Goal: Information Seeking & Learning: Understand process/instructions

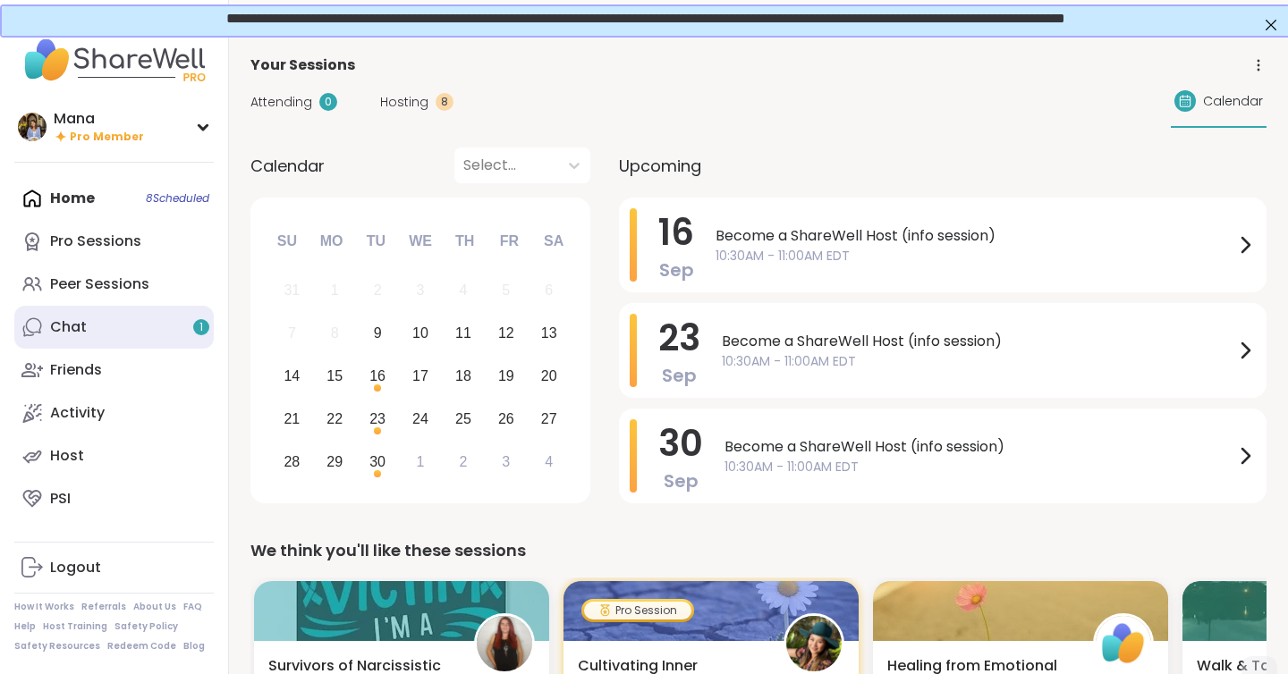
click at [93, 337] on link "Chat 1" at bounding box center [113, 327] width 199 height 43
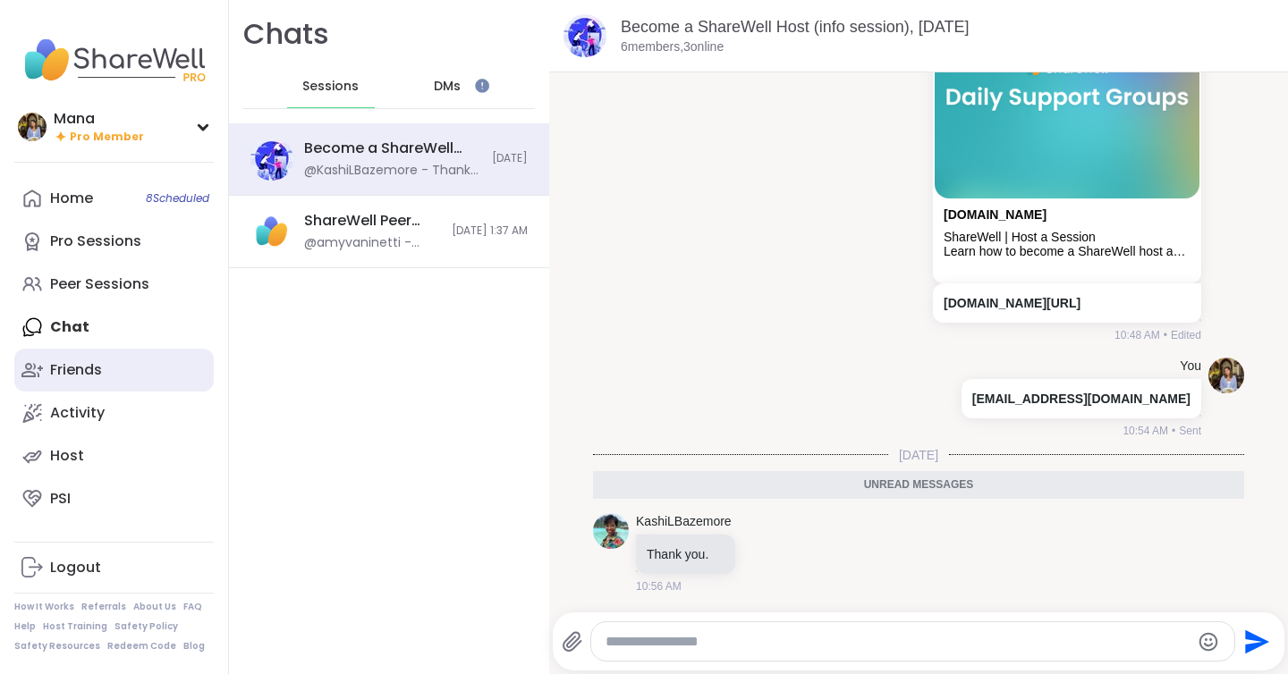
click at [113, 375] on link "Friends" at bounding box center [113, 370] width 199 height 43
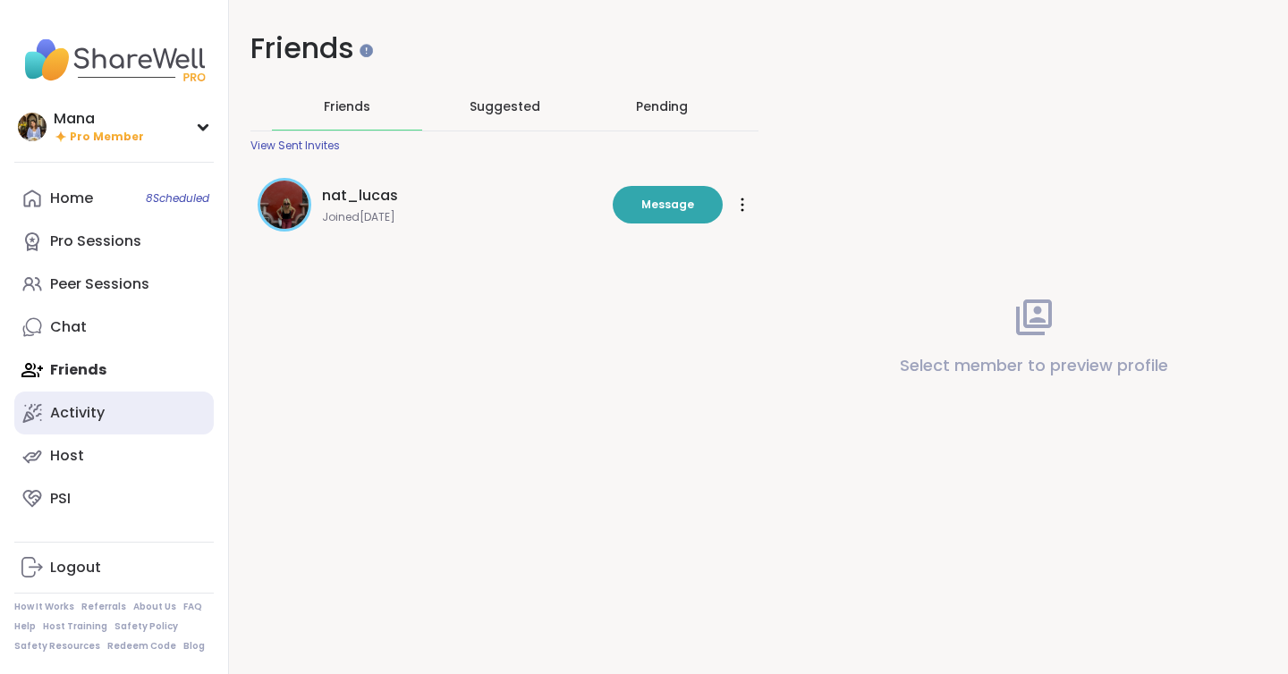
click at [99, 426] on link "Activity" at bounding box center [113, 413] width 199 height 43
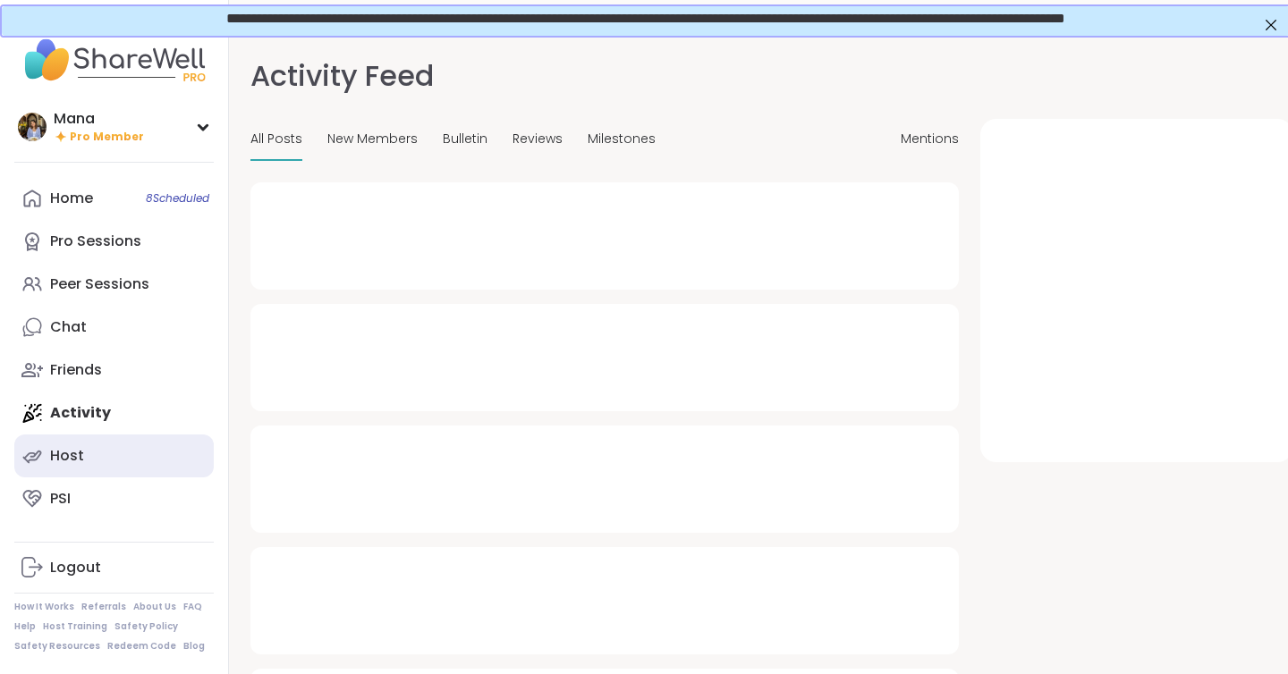
click at [92, 450] on link "Host" at bounding box center [113, 456] width 199 height 43
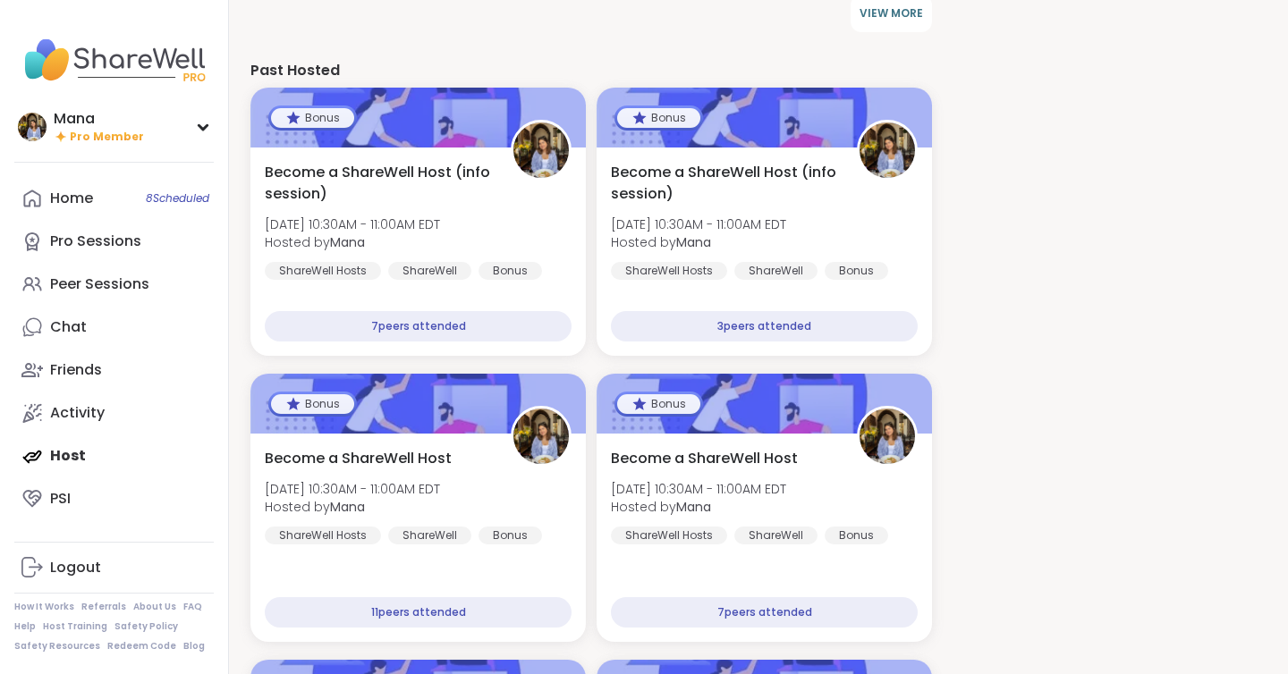
scroll to position [1612, 0]
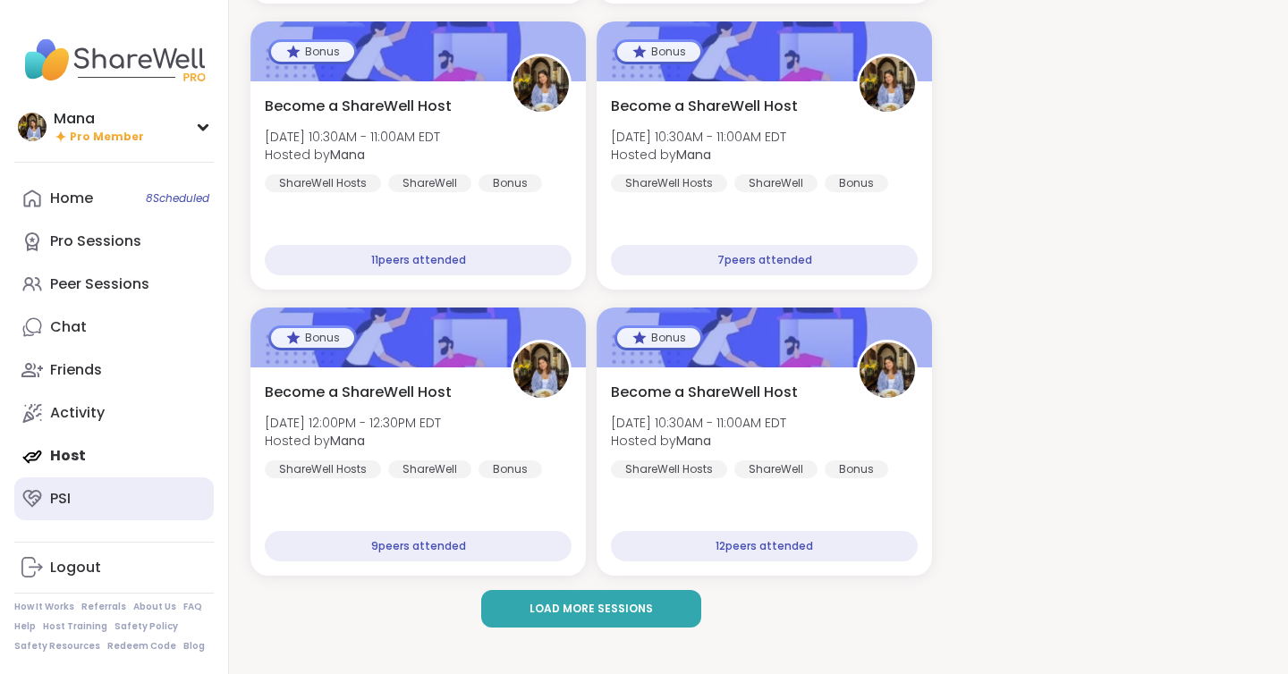
click at [119, 488] on link "PSI" at bounding box center [113, 499] width 199 height 43
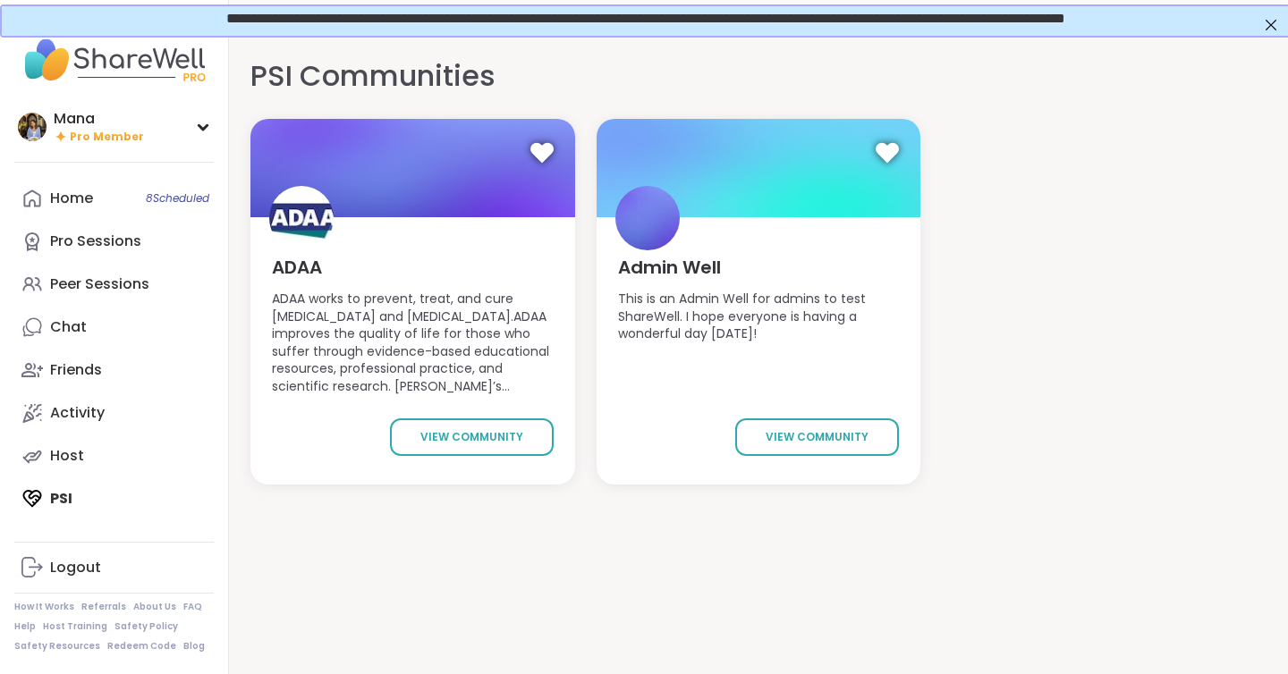
scroll to position [51, 0]
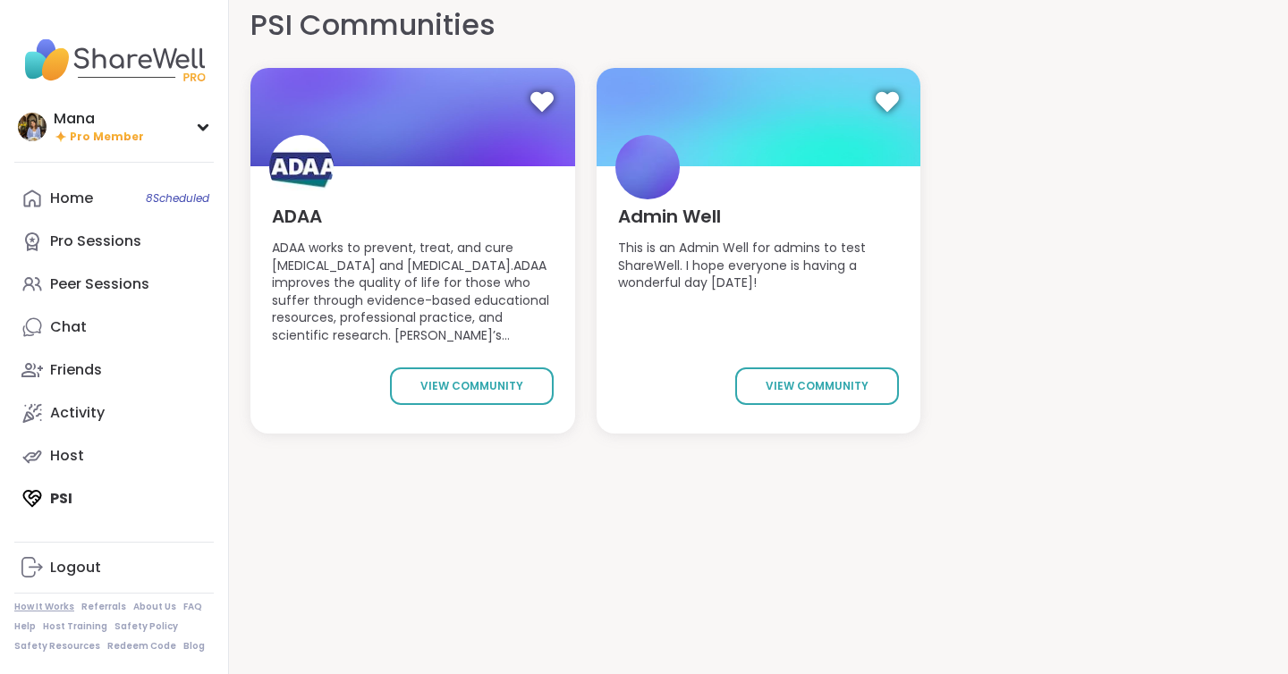
click at [62, 604] on link "How It Works" at bounding box center [44, 607] width 60 height 13
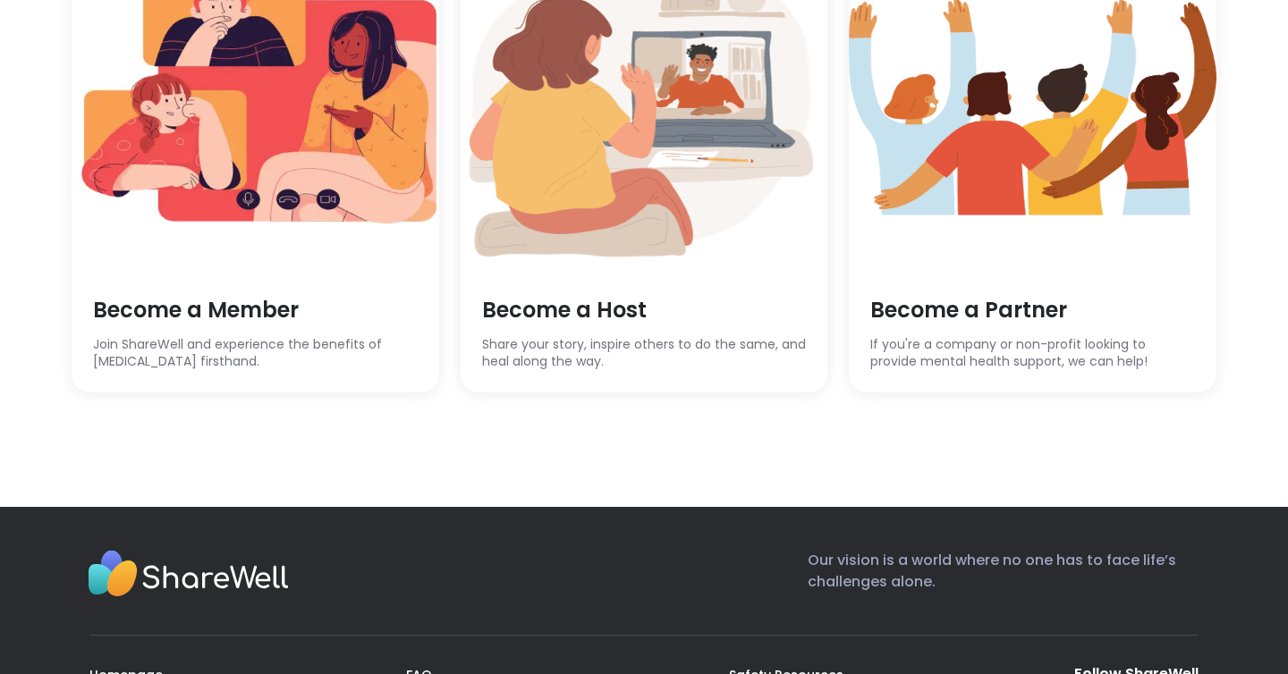
scroll to position [5319, 0]
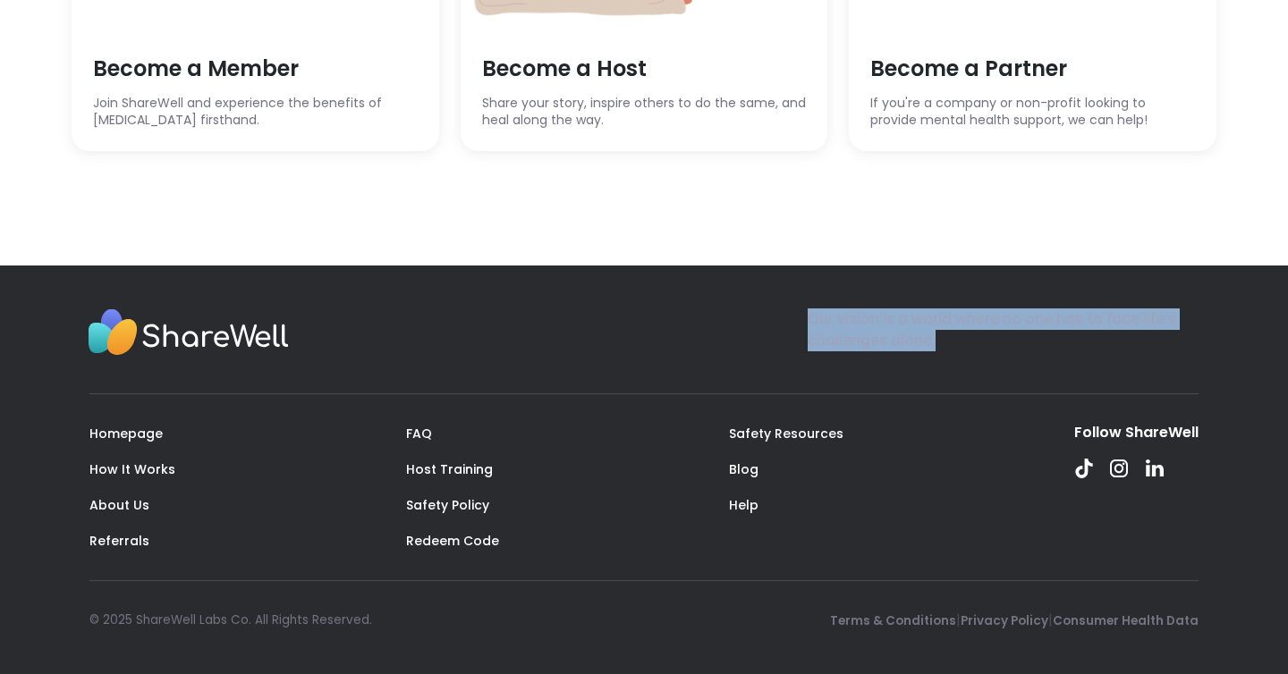
copy p "Our vision is a world where no one has to face life’s challenges alone."
drag, startPoint x: 946, startPoint y: 344, endPoint x: 801, endPoint y: 321, distance: 146.7
click at [801, 321] on div "Our vision is a world where no one has to face life’s challenges alone." at bounding box center [643, 337] width 1109 height 56
copy p "Our vision is a world where no one has to face life’s challenges alone."
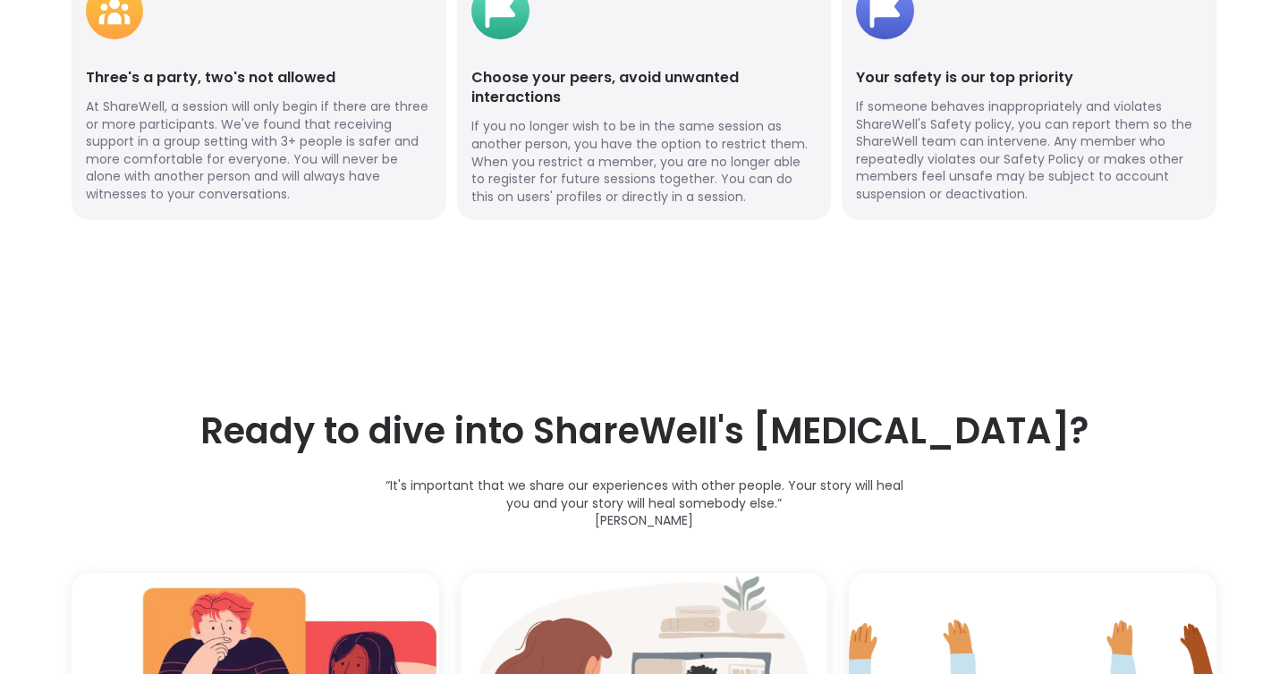
scroll to position [3967, 0]
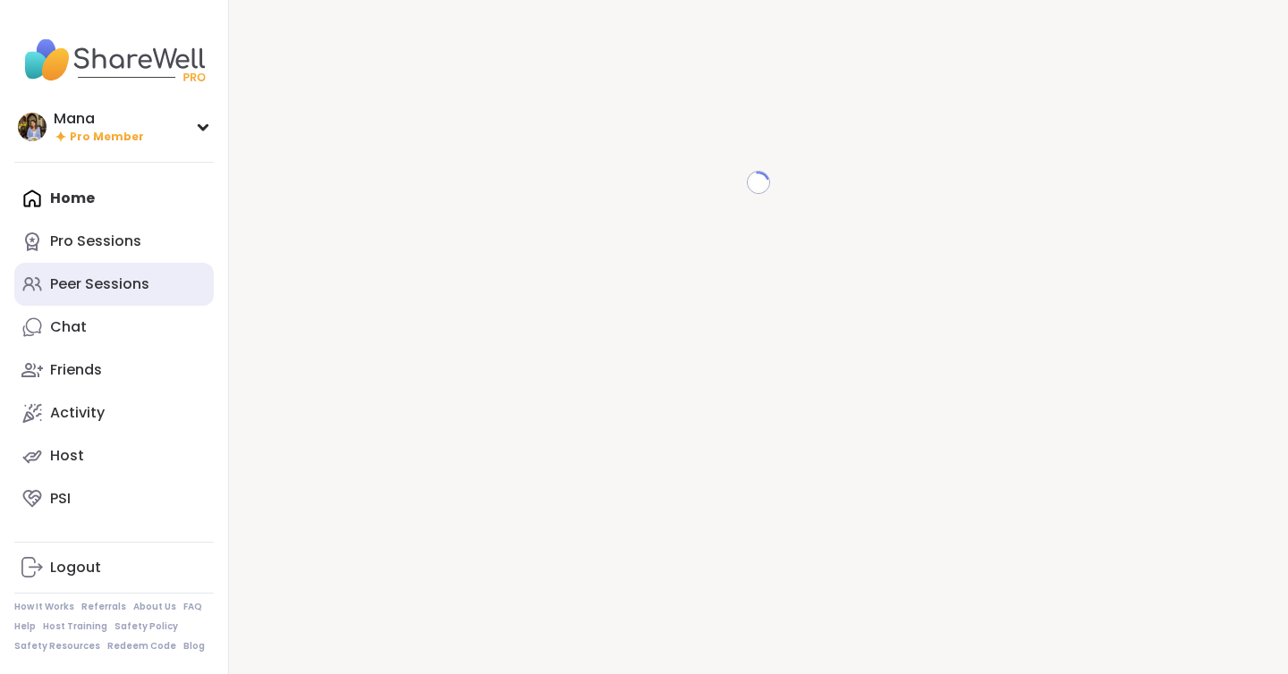
click at [113, 275] on div "Peer Sessions" at bounding box center [99, 285] width 99 height 20
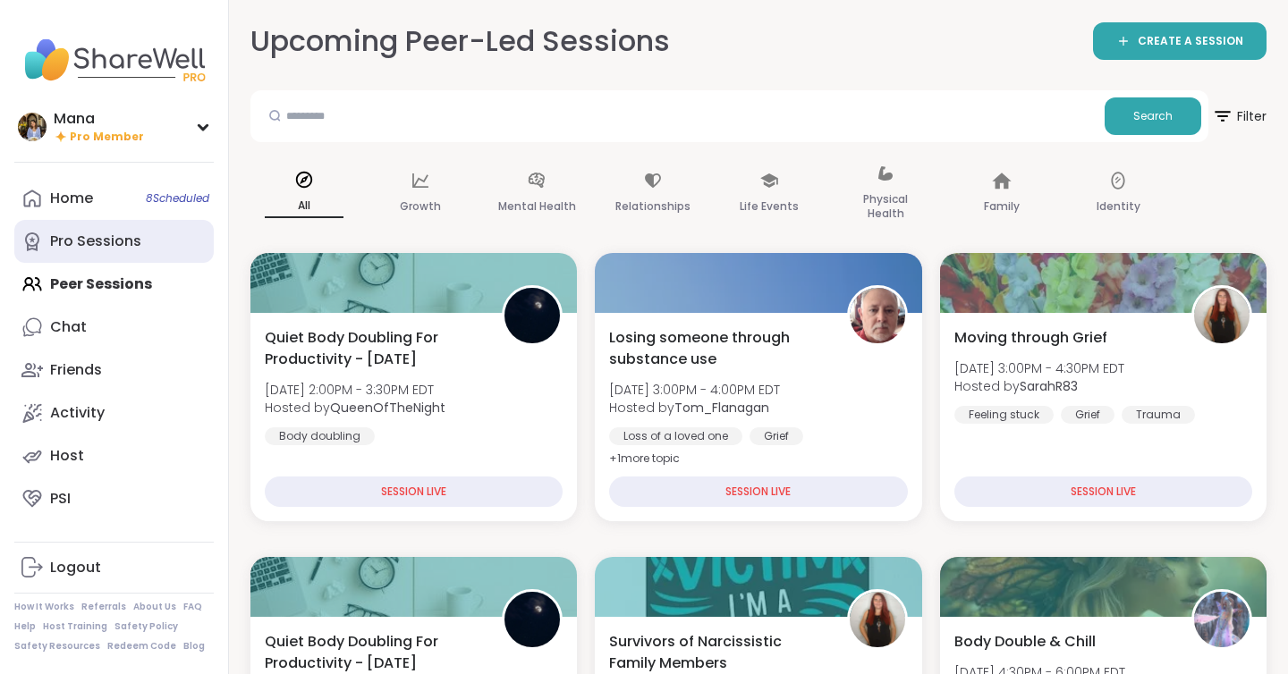
click at [93, 249] on div "Pro Sessions" at bounding box center [95, 242] width 91 height 20
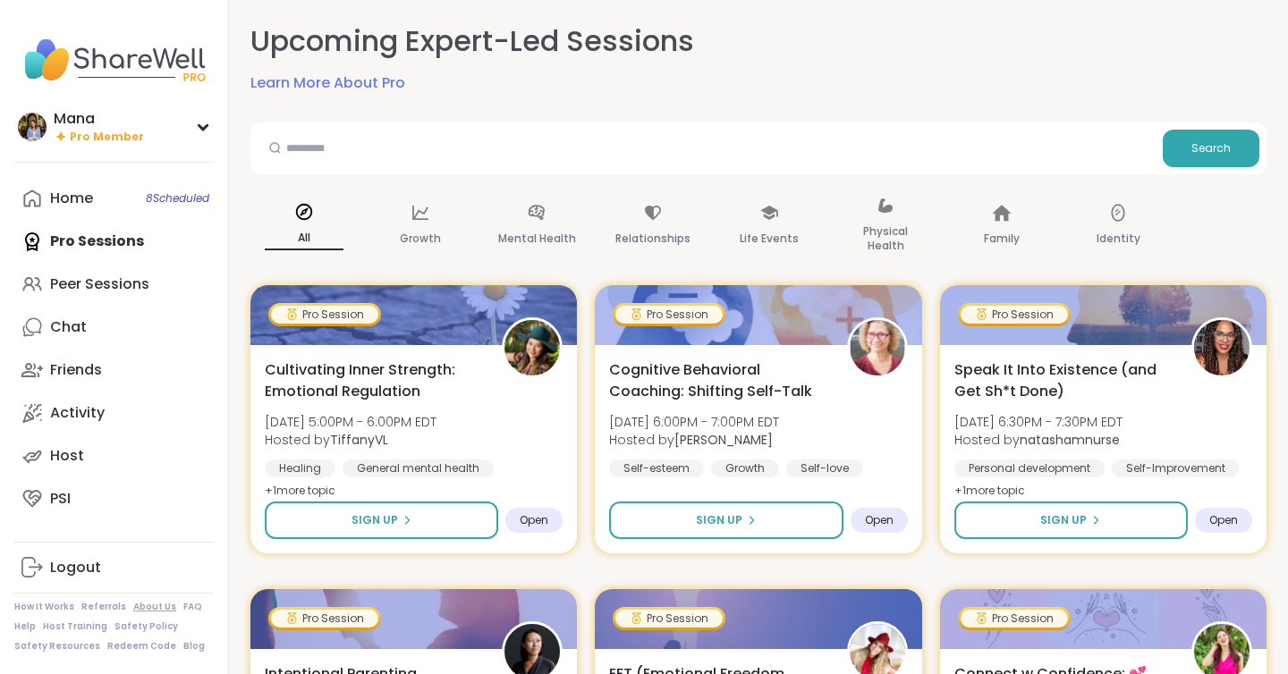
click at [137, 605] on link "About Us" at bounding box center [154, 607] width 43 height 13
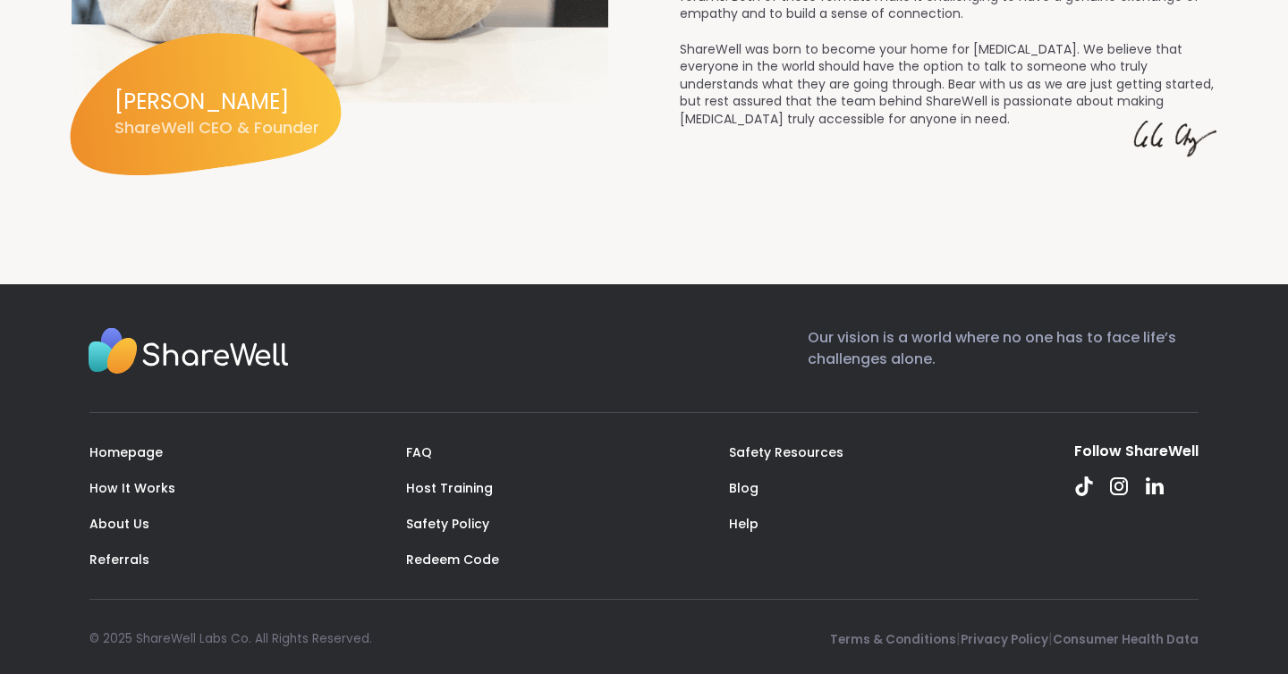
scroll to position [2661, 0]
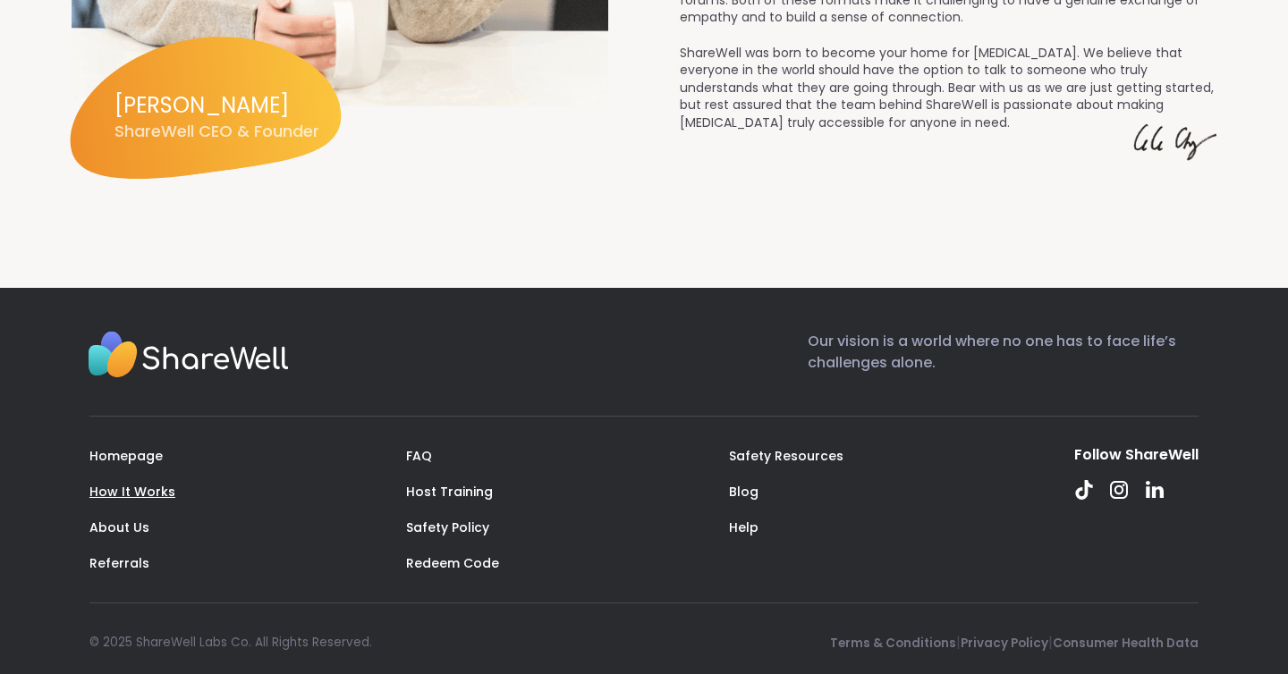
click at [131, 483] on link "How It Works" at bounding box center [132, 492] width 86 height 18
